Goal: Information Seeking & Learning: Learn about a topic

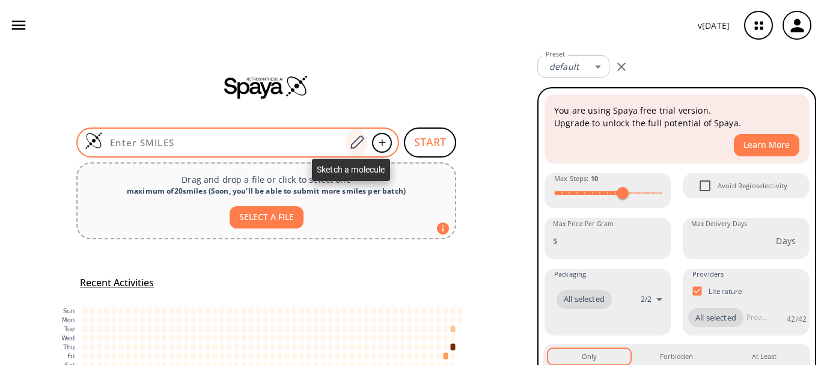
click at [359, 141] on icon at bounding box center [357, 143] width 16 height 16
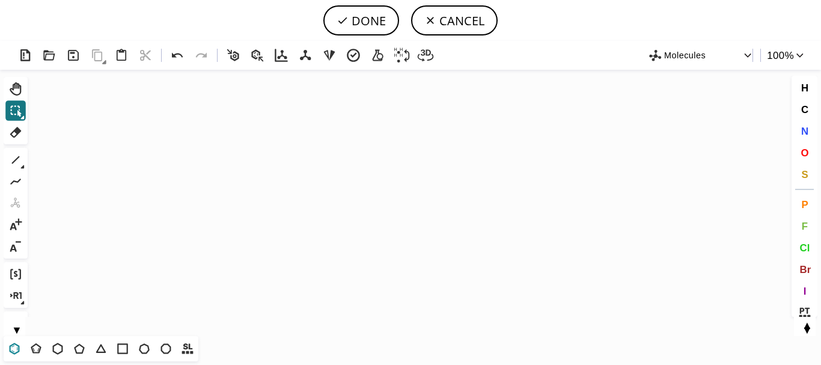
click at [14, 348] on icon at bounding box center [15, 349] width 16 height 16
click at [371, 200] on icon "Created with [PERSON_NAME] 2.3.0" at bounding box center [410, 203] width 756 height 266
click at [37, 353] on icon at bounding box center [36, 349] width 16 height 16
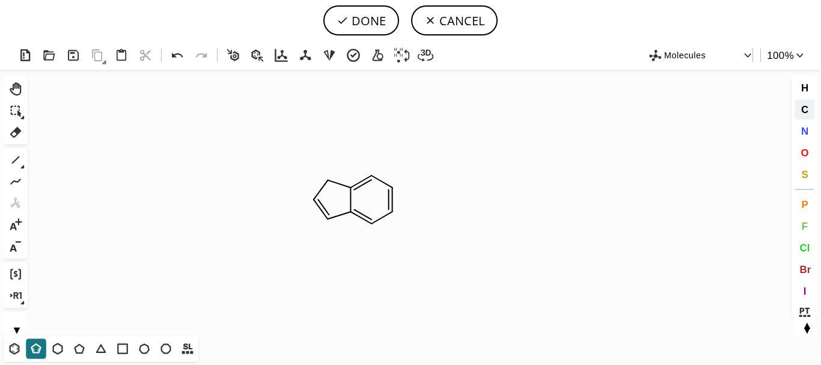
click at [809, 105] on button "C" at bounding box center [804, 109] width 20 height 20
click at [328, 183] on tspan "C" at bounding box center [328, 187] width 6 height 9
click at [328, 183] on tspan "C" at bounding box center [328, 182] width 6 height 9
click at [16, 105] on icon at bounding box center [16, 111] width 16 height 16
click at [356, 190] on circle at bounding box center [351, 188] width 16 height 16
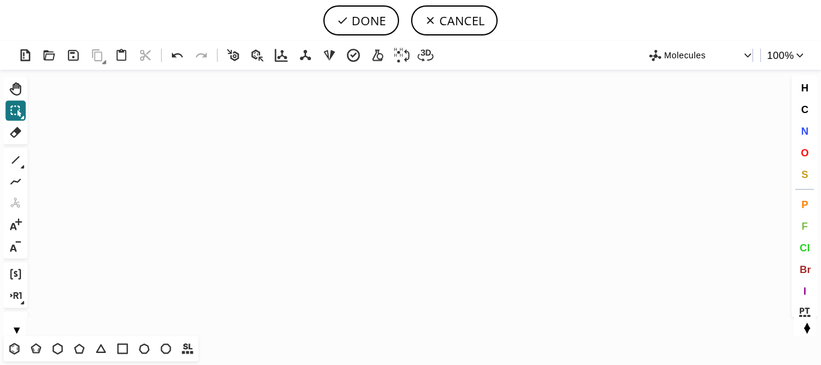
scroll to position [154, 4]
click at [273, 199] on icon "Created with [PERSON_NAME] 2.3.0 N N N N C" at bounding box center [410, 203] width 756 height 266
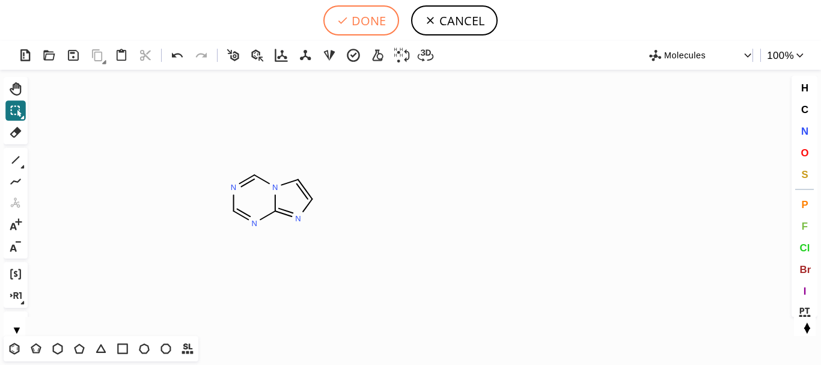
click at [356, 22] on button "DONE" at bounding box center [361, 20] width 76 height 30
type input "N12C=CN=C1N=CN=C2"
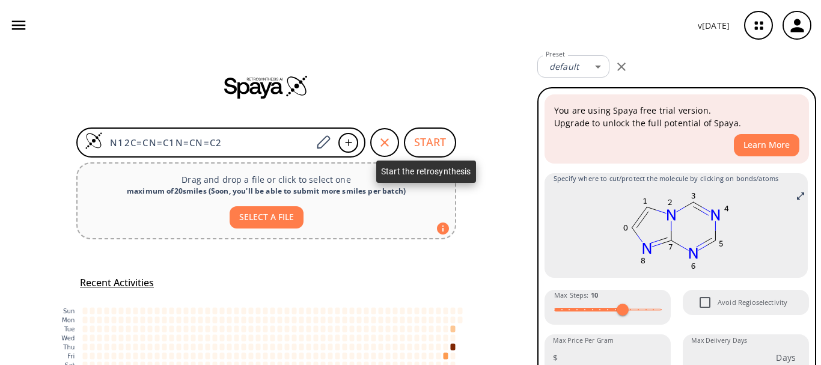
click at [425, 144] on button "START" at bounding box center [430, 142] width 52 height 30
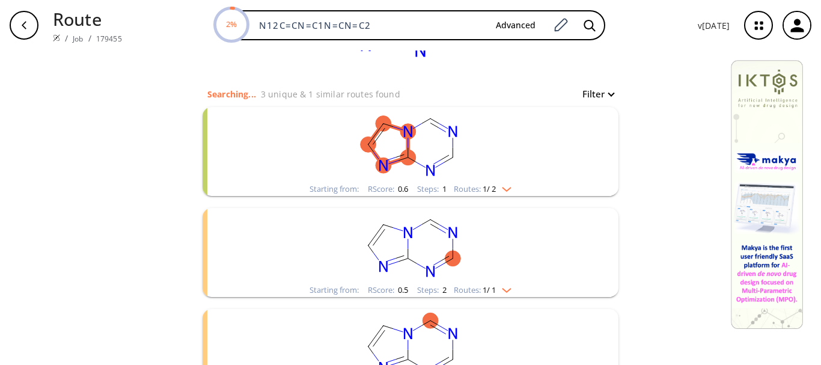
scroll to position [75, 0]
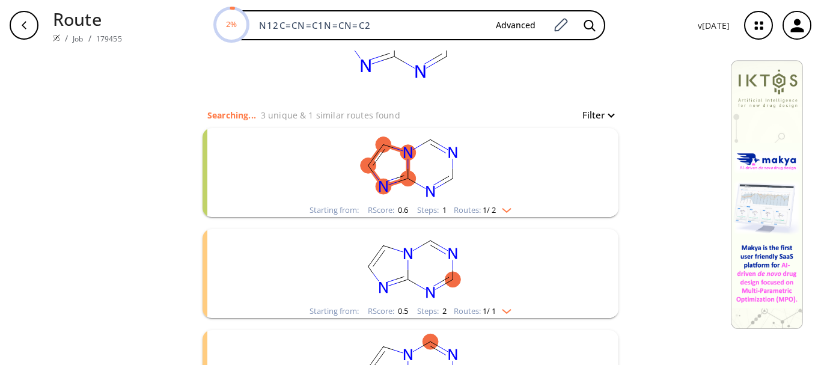
click at [324, 167] on rect "clusters" at bounding box center [410, 165] width 312 height 75
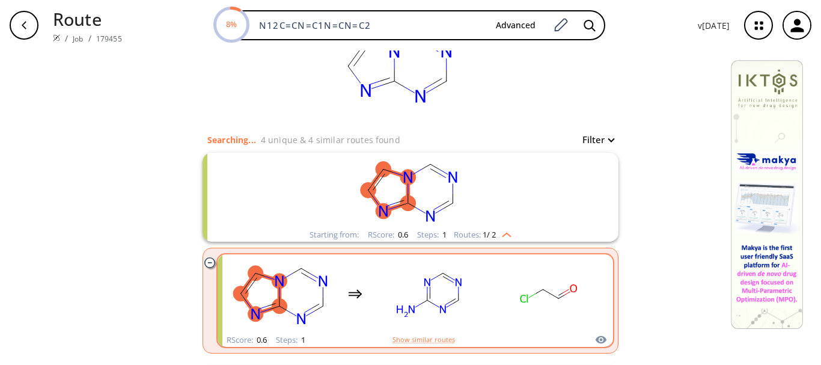
scroll to position [60, 0]
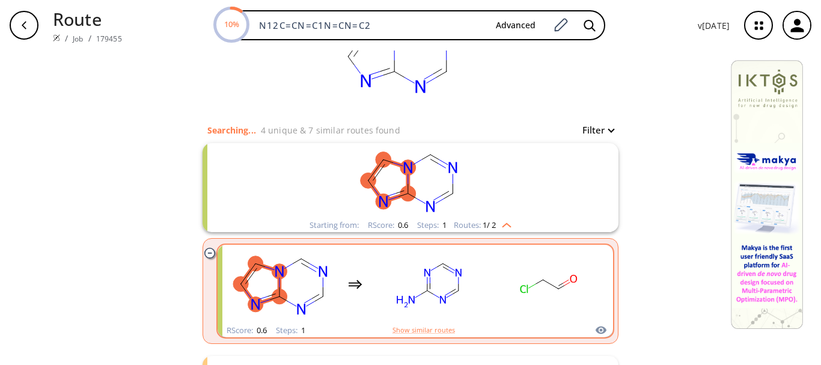
click at [374, 284] on rect "clusters" at bounding box center [428, 283] width 108 height 75
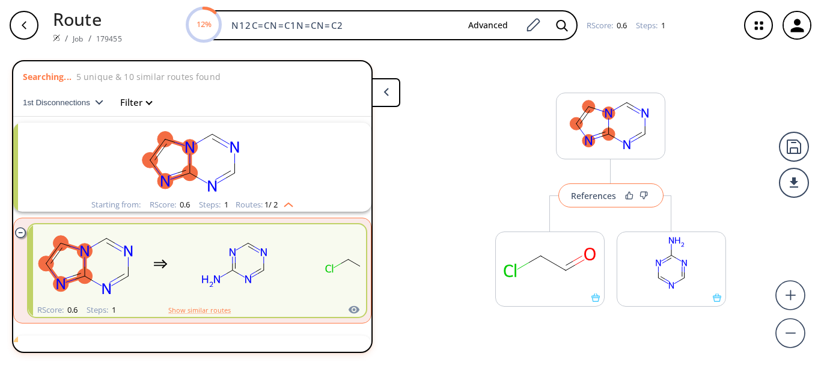
click at [599, 198] on div "References" at bounding box center [593, 196] width 45 height 8
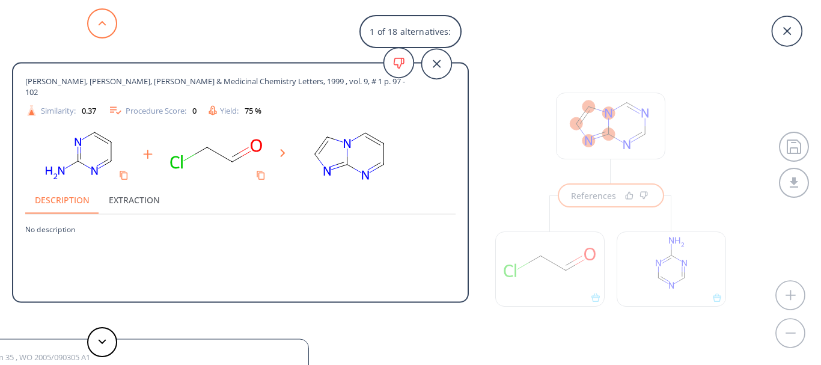
click at [106, 25] on button at bounding box center [102, 23] width 30 height 30
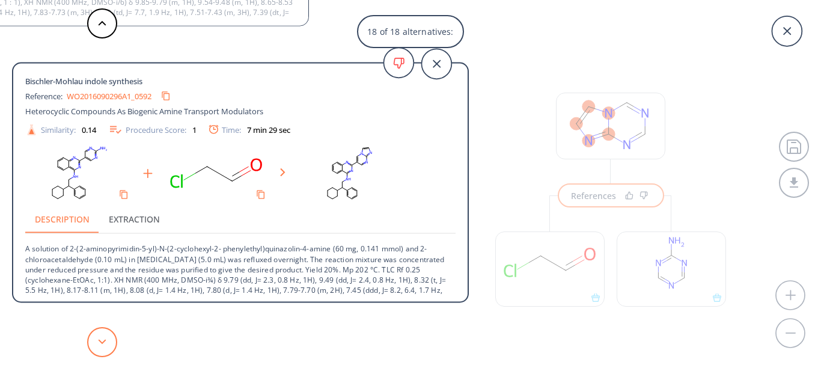
click at [99, 343] on icon at bounding box center [102, 341] width 8 height 5
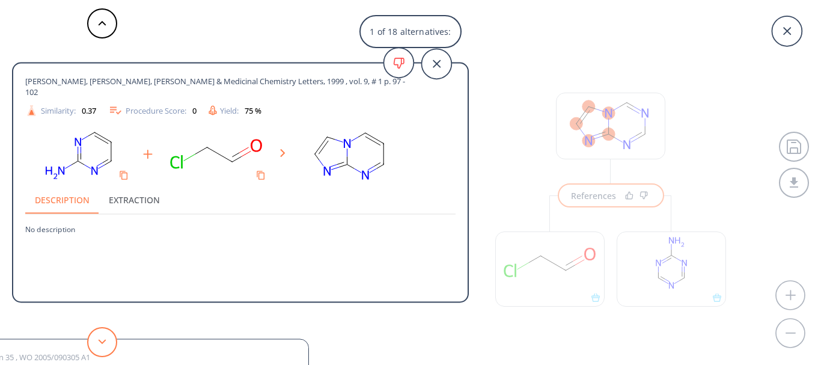
click at [100, 346] on button at bounding box center [102, 342] width 30 height 30
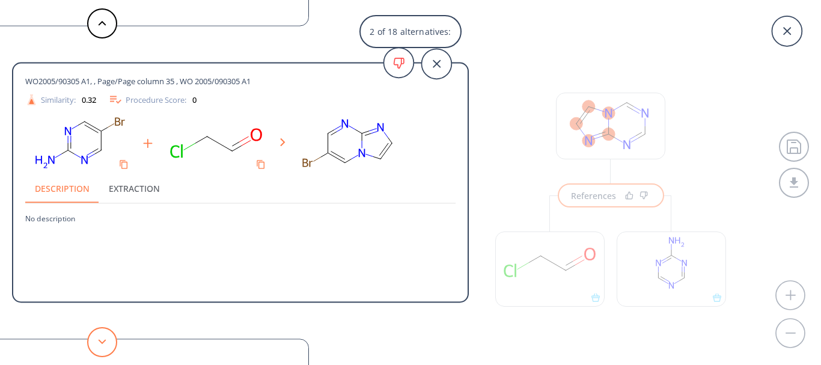
click at [100, 346] on button at bounding box center [102, 342] width 30 height 30
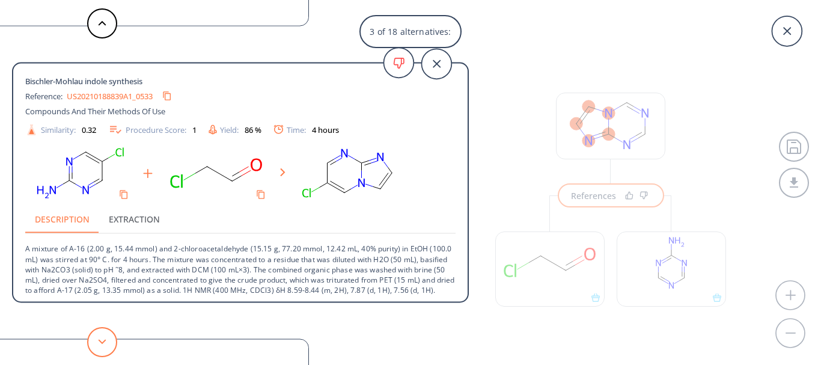
click at [100, 346] on button at bounding box center [102, 342] width 30 height 30
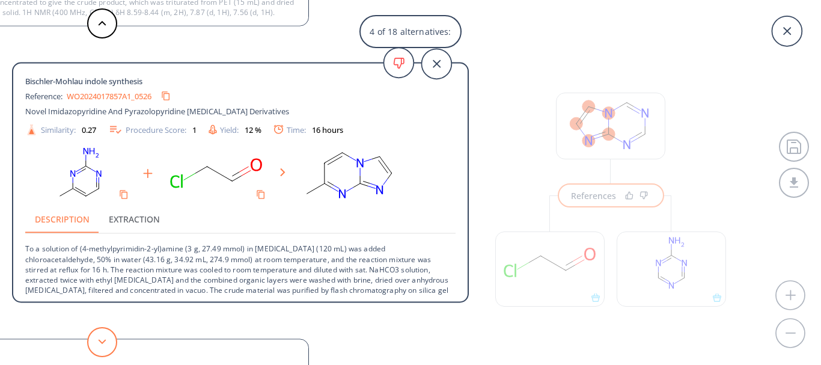
click at [100, 346] on button at bounding box center [102, 342] width 30 height 30
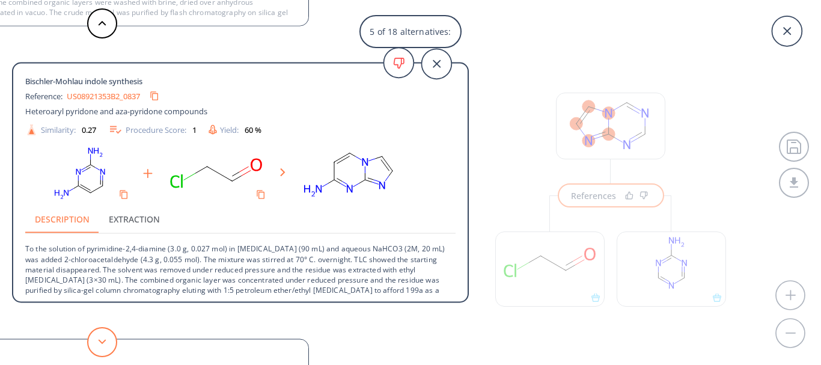
click at [100, 346] on button at bounding box center [102, 342] width 30 height 30
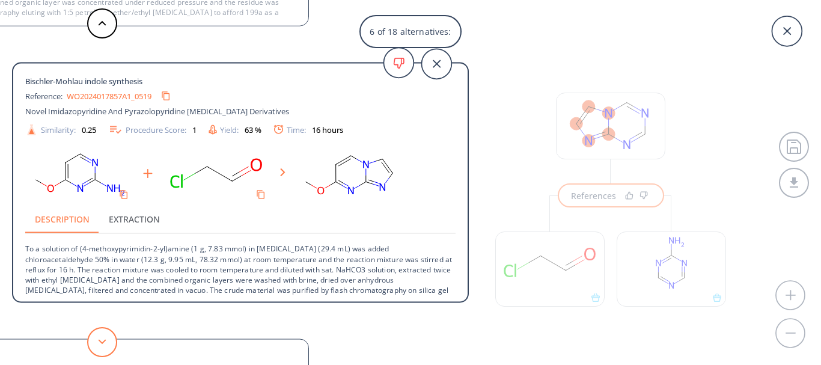
click at [100, 346] on button at bounding box center [102, 342] width 30 height 30
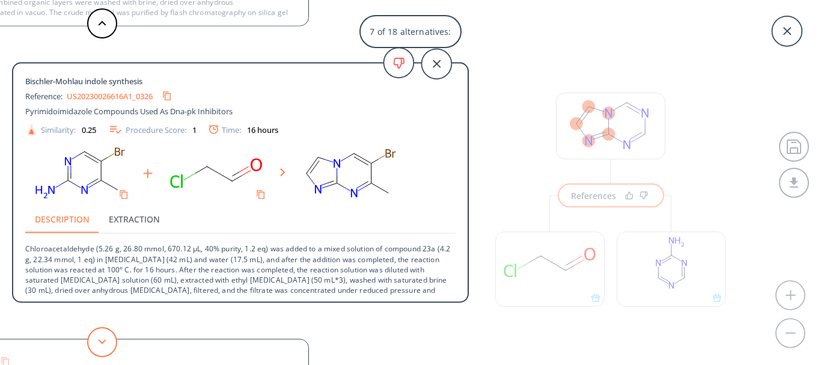
click at [100, 346] on button at bounding box center [102, 342] width 30 height 30
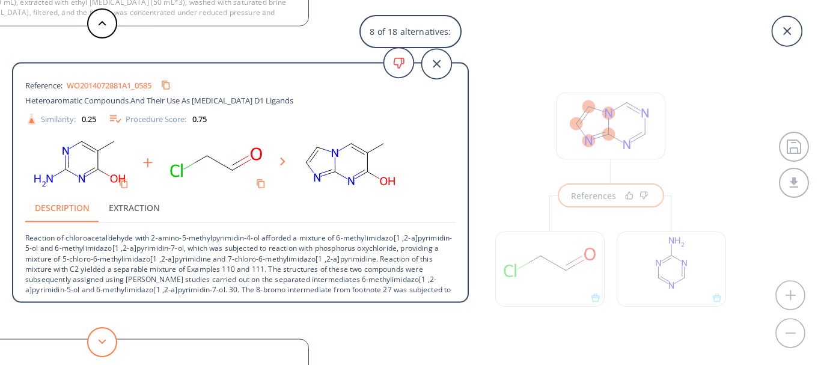
click at [100, 346] on button at bounding box center [102, 342] width 30 height 30
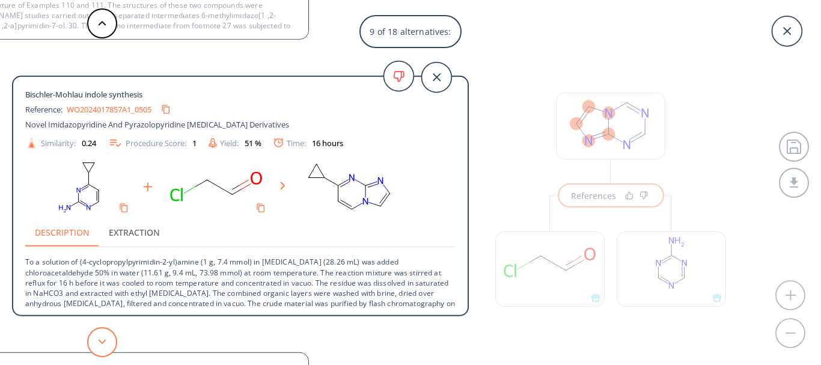
click at [100, 346] on button at bounding box center [102, 342] width 30 height 30
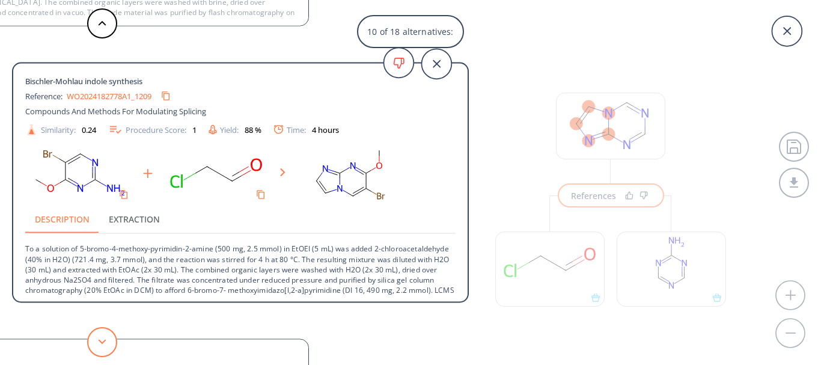
click at [100, 346] on button at bounding box center [102, 342] width 30 height 30
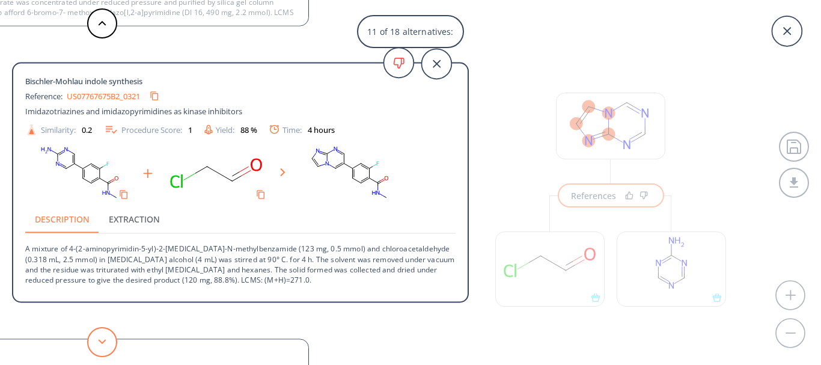
click at [100, 346] on button at bounding box center [102, 342] width 30 height 30
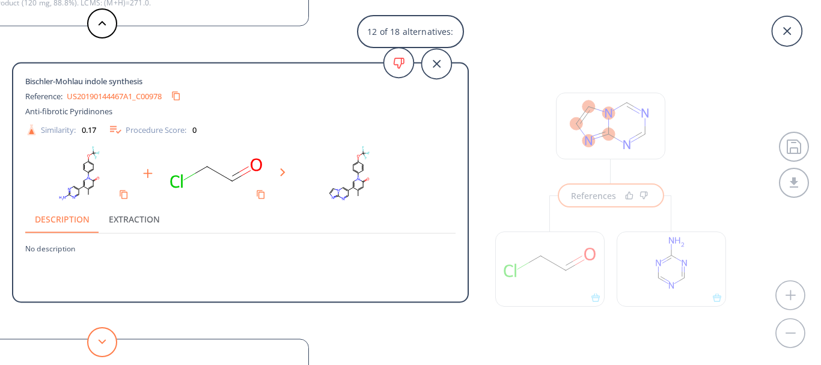
click at [100, 346] on button at bounding box center [102, 342] width 30 height 30
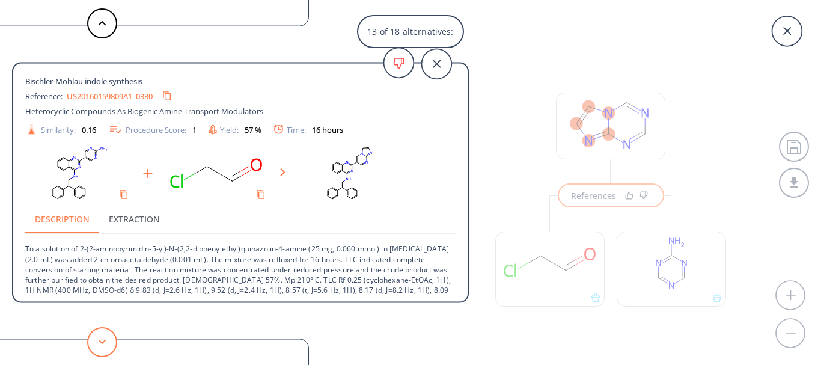
click at [100, 346] on button at bounding box center [102, 342] width 30 height 30
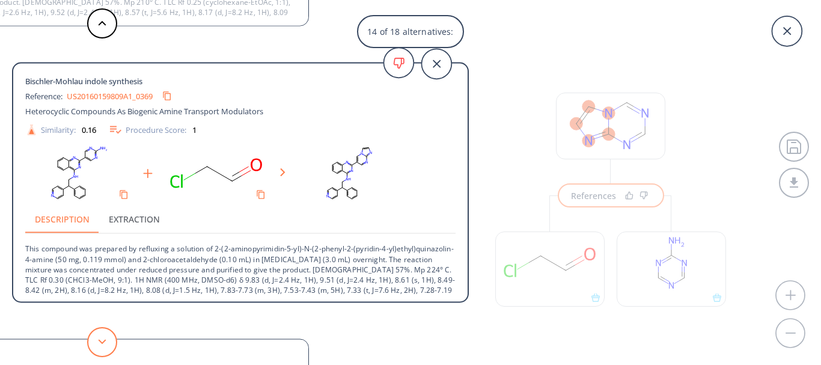
click at [100, 346] on button at bounding box center [102, 342] width 30 height 30
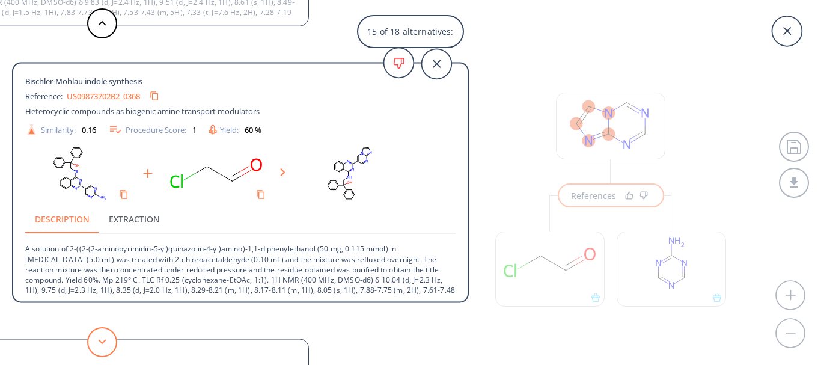
click at [100, 346] on button at bounding box center [102, 342] width 30 height 30
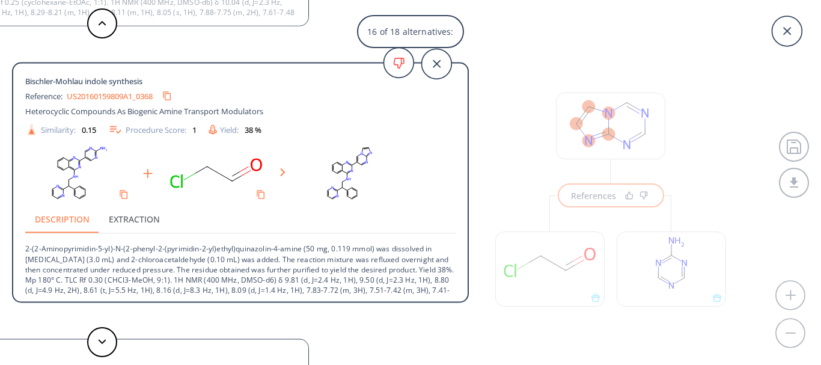
click at [234, 170] on rect at bounding box center [216, 173] width 108 height 61
click at [202, 168] on ellipse at bounding box center [206, 166] width 17 height 17
click at [584, 286] on div "16 of 18 alternatives: [PERSON_NAME], [PERSON_NAME], [PERSON_NAME] & Medicinal …" at bounding box center [410, 182] width 821 height 365
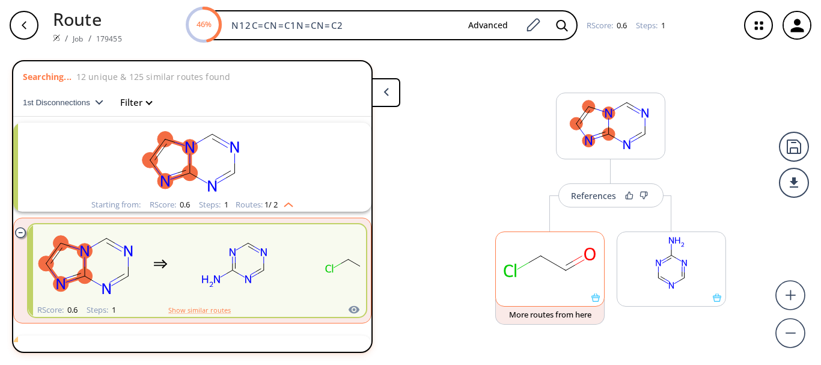
click at [596, 299] on icon at bounding box center [595, 297] width 8 height 8
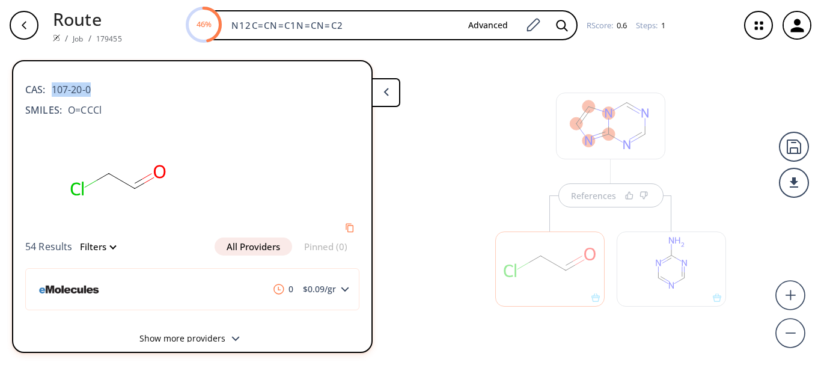
drag, startPoint x: 52, startPoint y: 76, endPoint x: 108, endPoint y: 81, distance: 55.5
click at [108, 81] on div "CAS: 107-20-0" at bounding box center [192, 83] width 334 height 26
copy span "107-20-0"
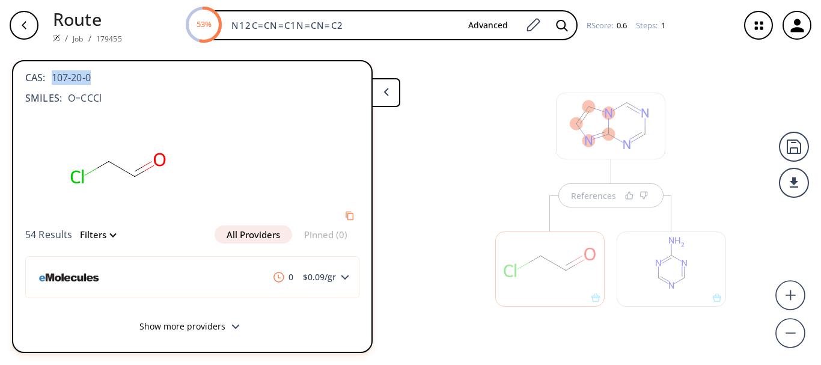
click at [184, 323] on button "Show more providers" at bounding box center [192, 328] width 334 height 28
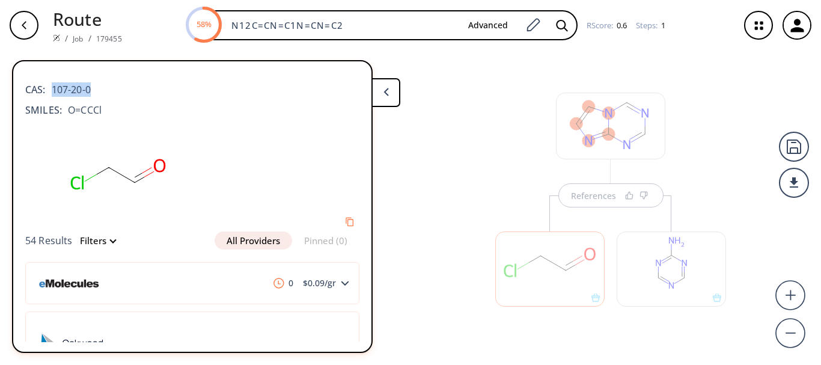
click at [20, 29] on icon "button" at bounding box center [24, 25] width 10 height 10
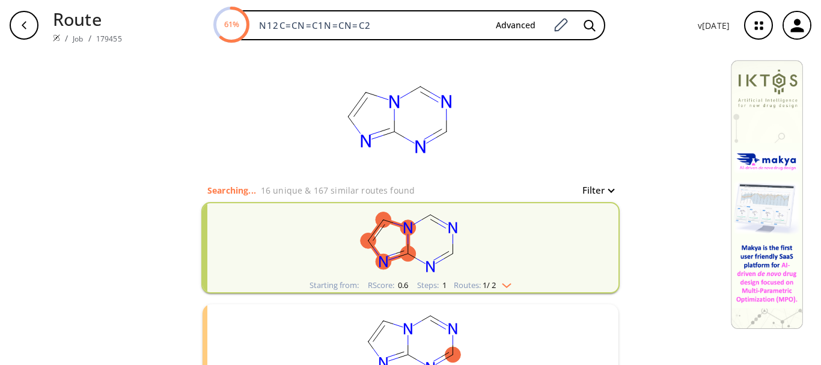
click at [490, 227] on rect "clusters" at bounding box center [410, 240] width 312 height 75
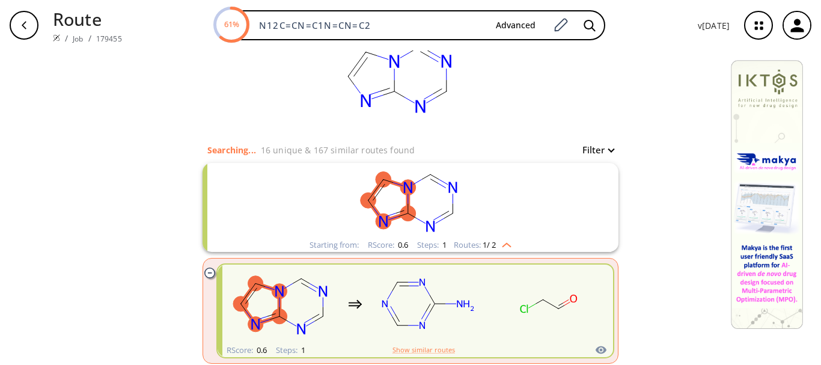
scroll to position [60, 0]
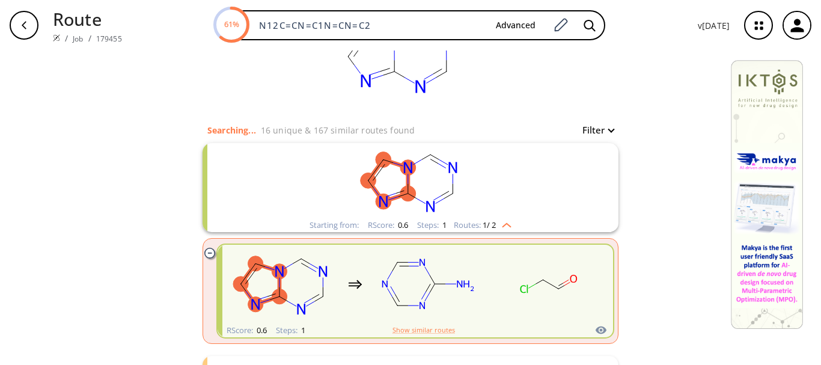
click at [392, 287] on rect "clusters" at bounding box center [428, 283] width 108 height 75
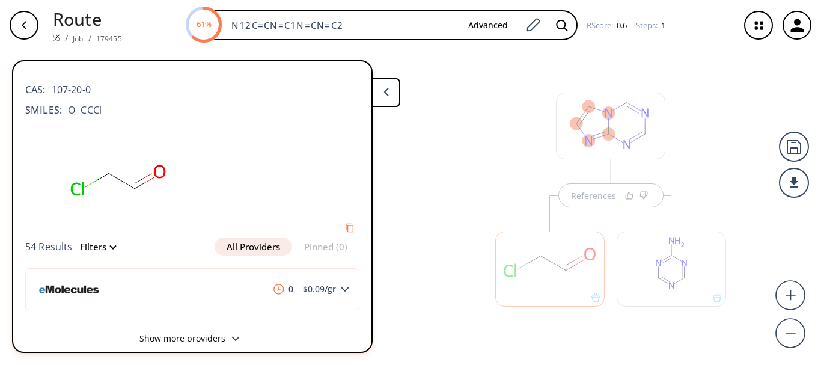
click at [388, 92] on icon at bounding box center [385, 92] width 5 height 8
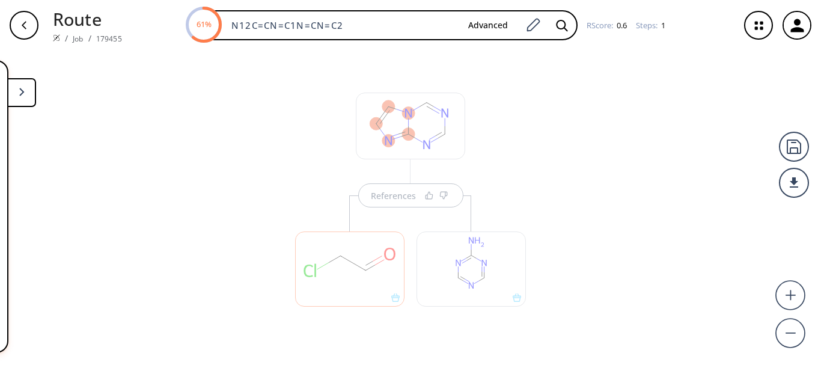
click at [363, 231] on div at bounding box center [349, 268] width 109 height 75
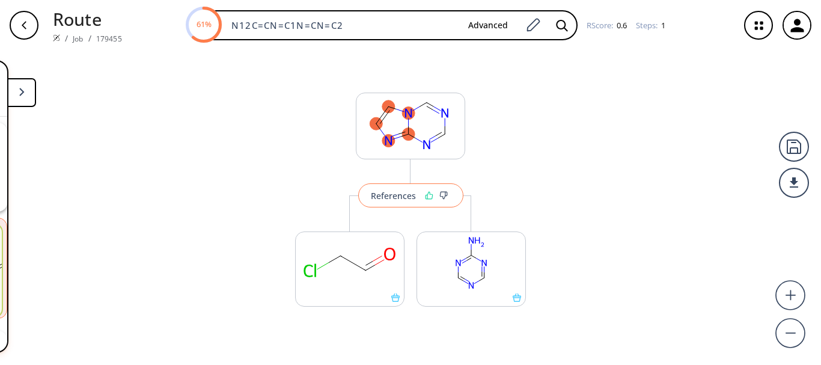
scroll to position [27, 0]
click at [406, 192] on div "References" at bounding box center [393, 196] width 45 height 8
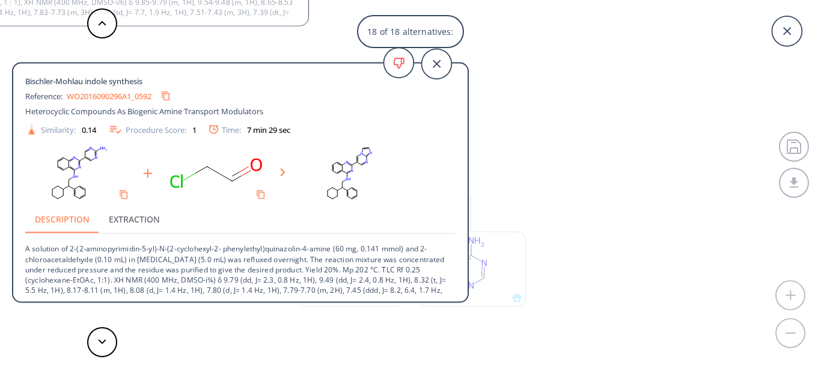
scroll to position [33, 0]
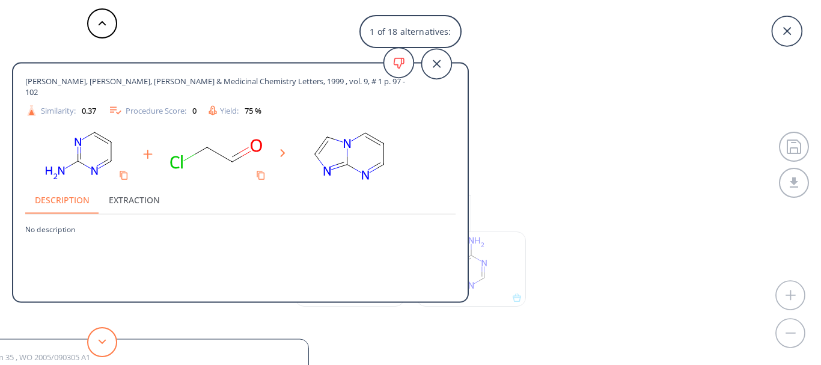
click at [103, 338] on button at bounding box center [102, 342] width 30 height 30
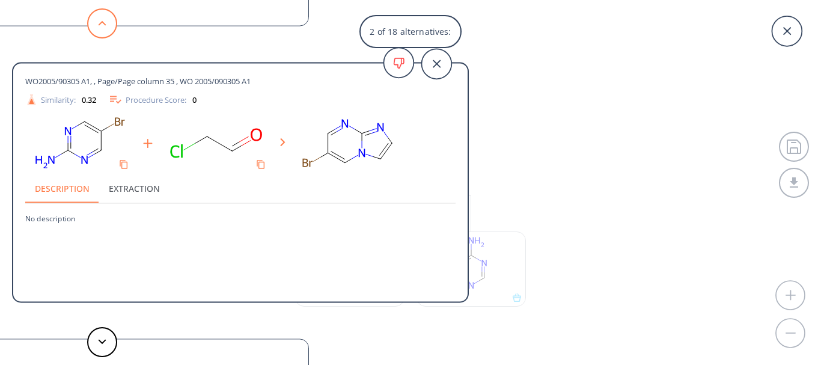
click at [100, 19] on button at bounding box center [102, 23] width 30 height 30
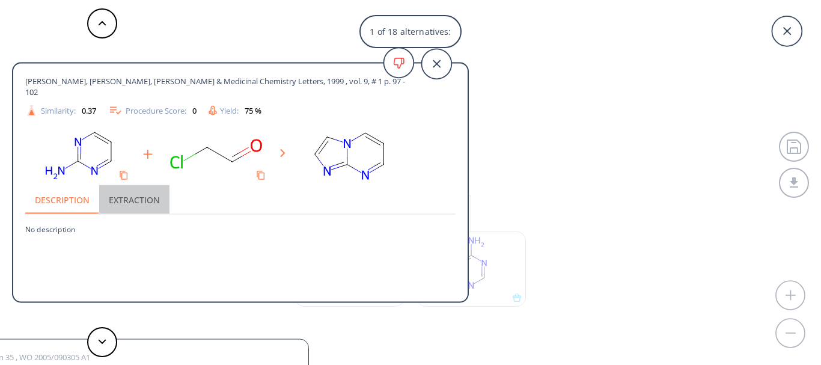
click at [129, 197] on button "Extraction" at bounding box center [134, 199] width 70 height 29
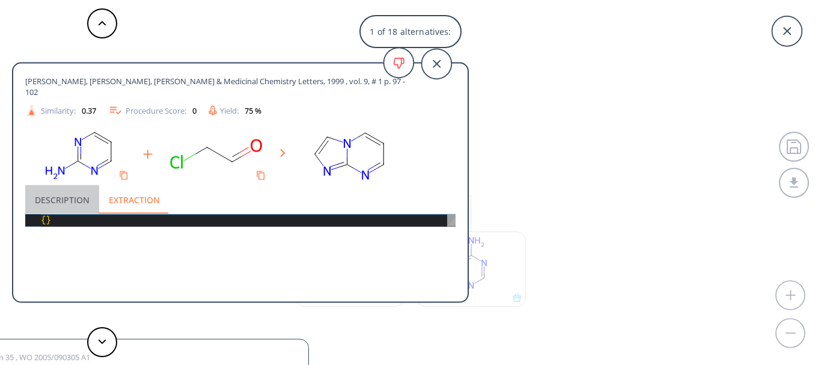
click at [80, 196] on button "Description" at bounding box center [62, 199] width 74 height 29
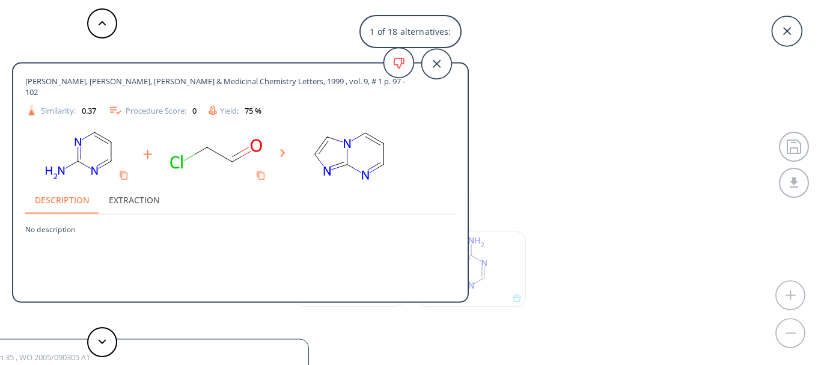
drag, startPoint x: 73, startPoint y: 94, endPoint x: 14, endPoint y: 81, distance: 60.2
click at [14, 81] on div "[PERSON_NAME], [PERSON_NAME], [PERSON_NAME] & Medicinal Chemistry Letters, 1999…" at bounding box center [240, 184] width 454 height 222
click at [416, 100] on div "[PERSON_NAME], [PERSON_NAME], [PERSON_NAME] & Medicinal Chemistry Letters, 1999…" at bounding box center [240, 97] width 430 height 42
